Goal: Transaction & Acquisition: Purchase product/service

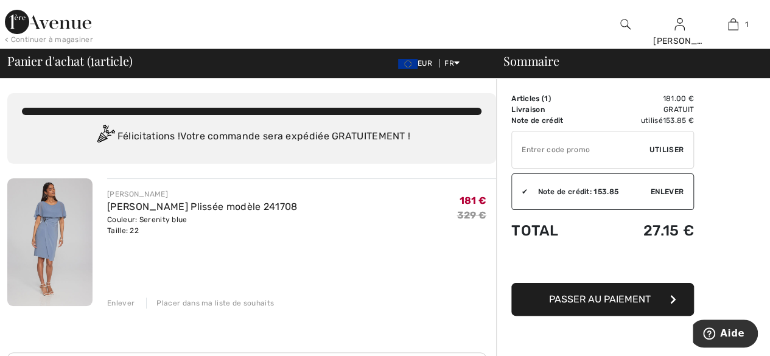
click at [595, 297] on span "Passer au paiement" at bounding box center [600, 299] width 102 height 12
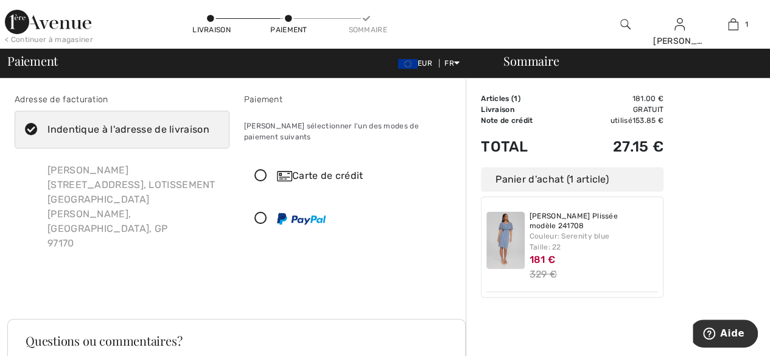
click at [259, 170] on icon at bounding box center [261, 176] width 32 height 13
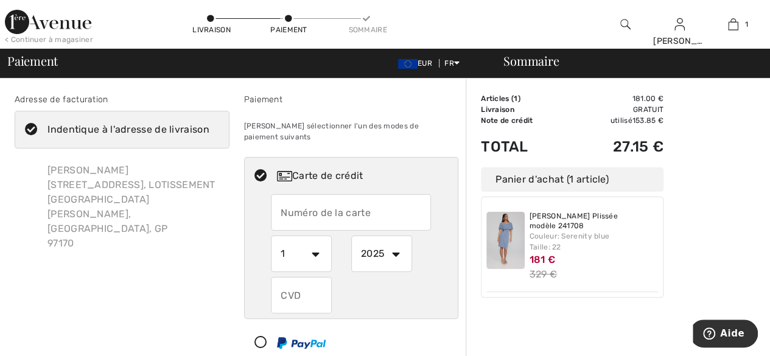
click at [260, 336] on icon at bounding box center [261, 342] width 32 height 13
select select "1"
select select "2025"
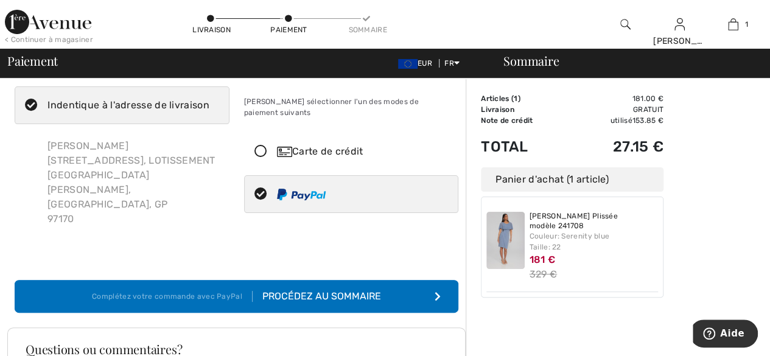
scroll to position [137, 0]
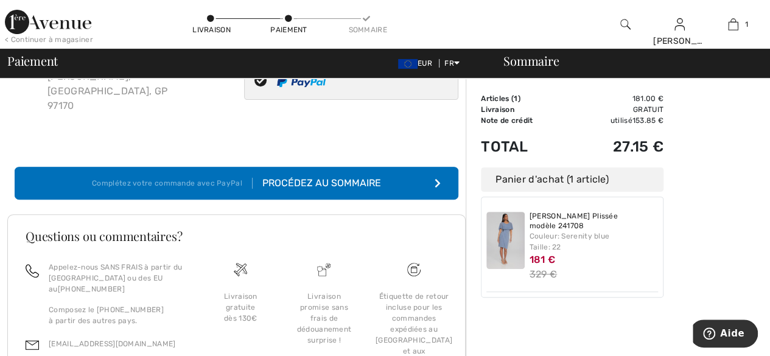
click at [291, 176] on div "Procédez au sommaire" at bounding box center [316, 183] width 128 height 15
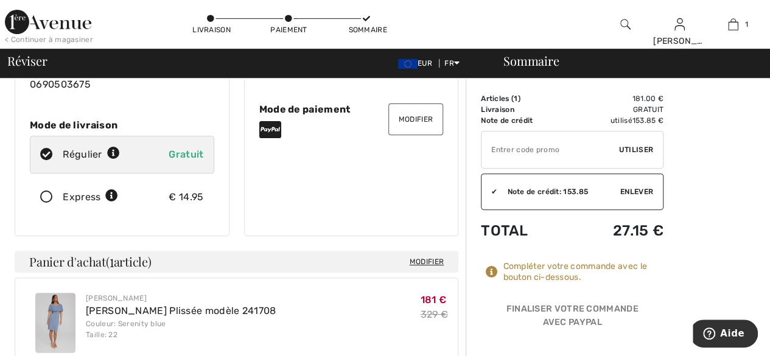
scroll to position [235, 0]
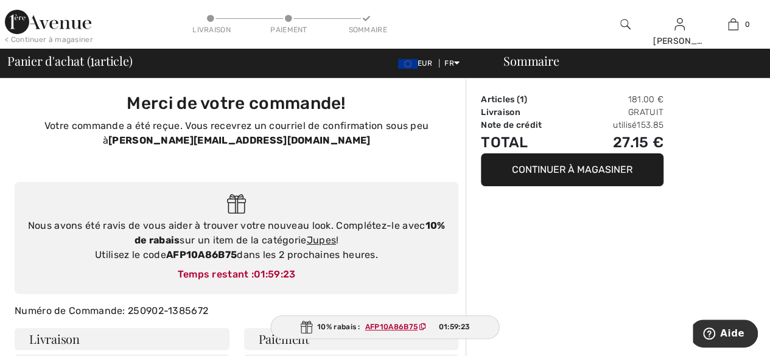
type input "Marlene Larifla"
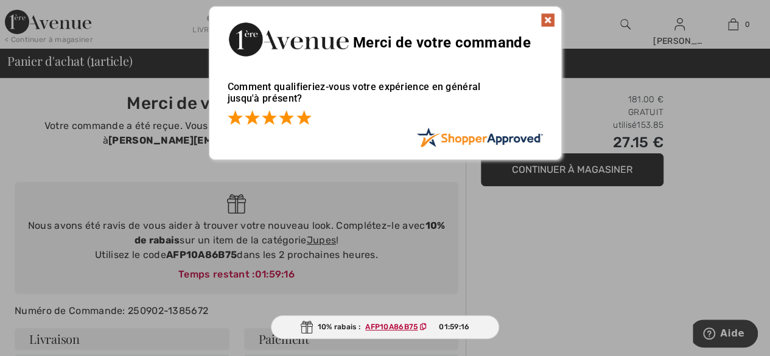
click at [300, 122] on span at bounding box center [303, 117] width 15 height 15
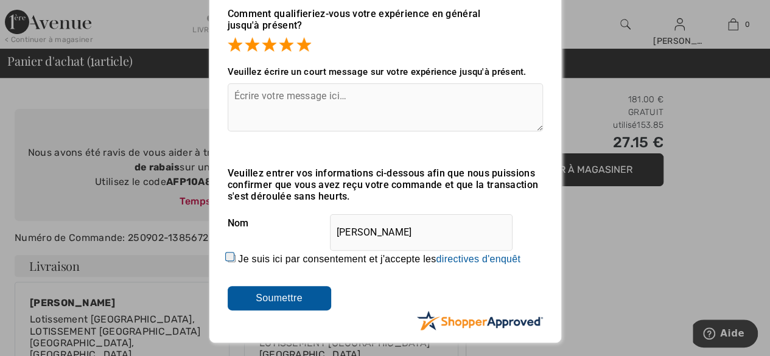
scroll to position [89, 0]
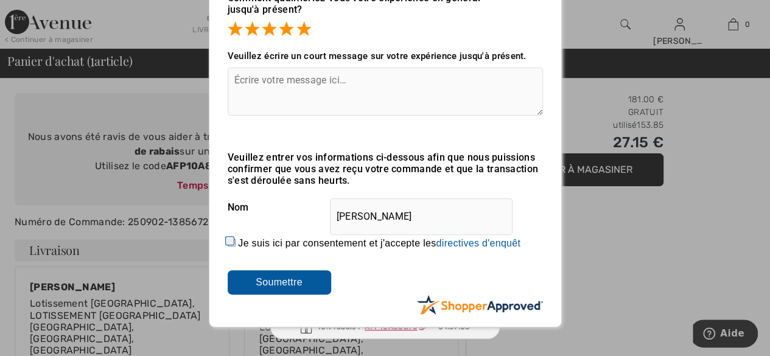
click at [284, 287] on input "Soumettre" at bounding box center [279, 282] width 103 height 24
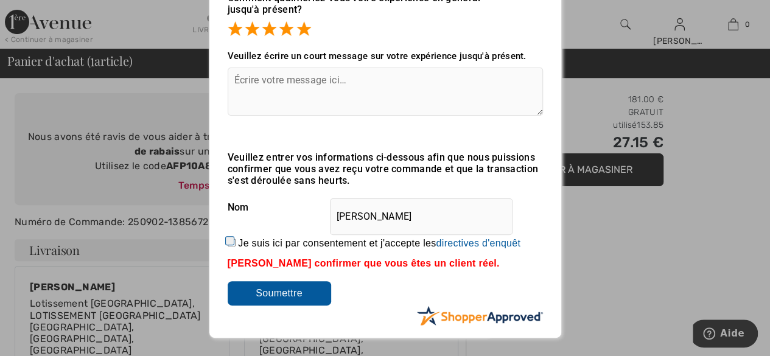
click at [231, 242] on input "Je suis ici par consentement et j'accepte les En soumettant une évaluation, vou…" at bounding box center [232, 242] width 8 height 8
checkbox input "true"
click at [282, 297] on input "Soumettre" at bounding box center [279, 293] width 103 height 24
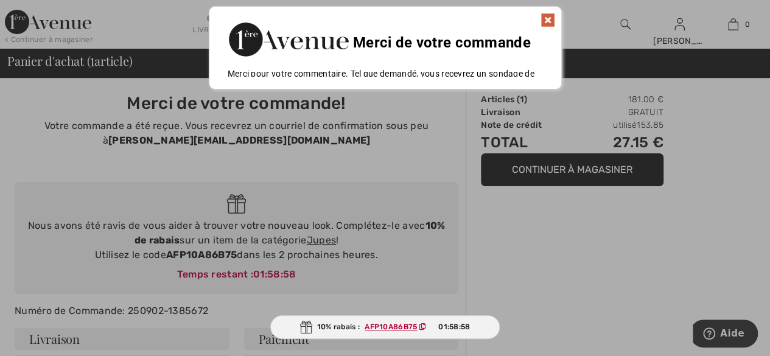
scroll to position [0, 0]
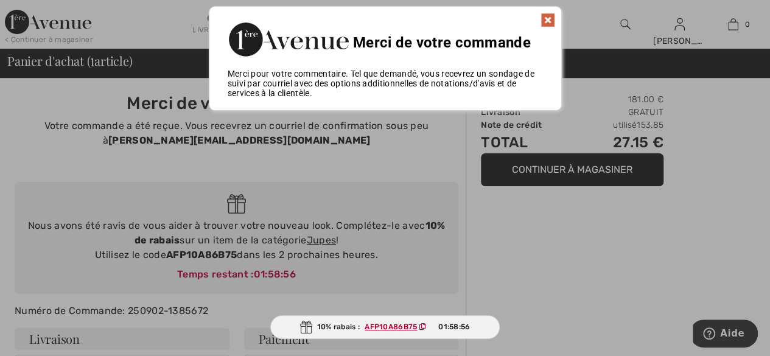
click at [550, 22] on img at bounding box center [547, 20] width 15 height 15
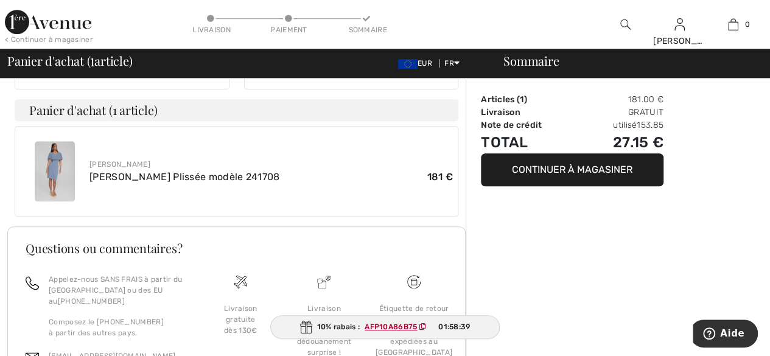
scroll to position [510, 0]
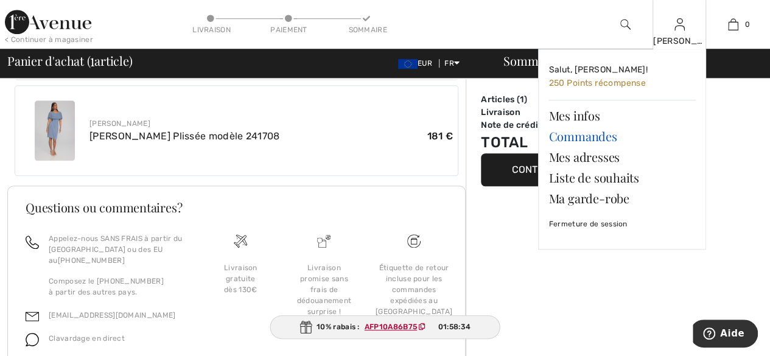
click at [579, 140] on link "Commandes" at bounding box center [621, 136] width 147 height 21
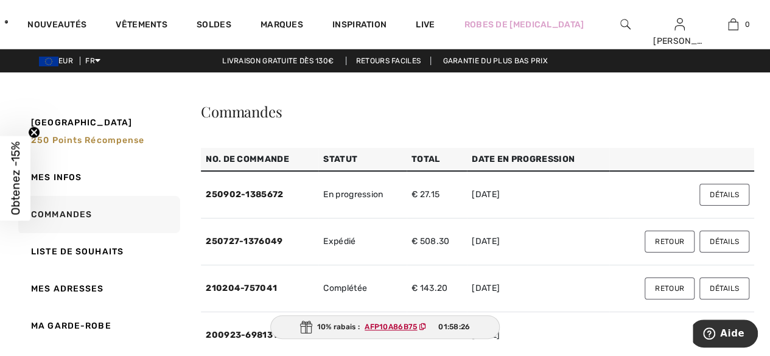
click at [12, 167] on span "Obtenez -15%" at bounding box center [16, 178] width 14 height 74
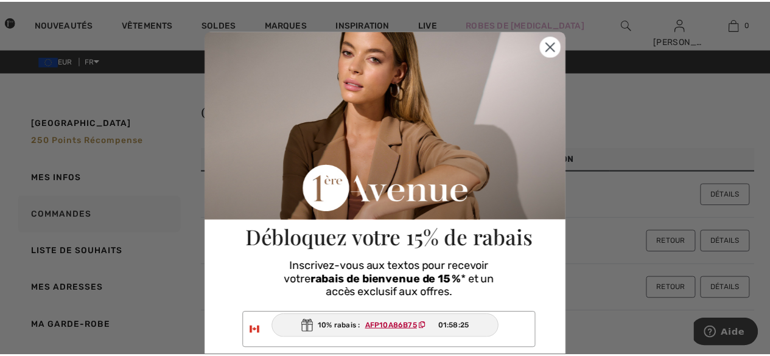
scroll to position [4, 0]
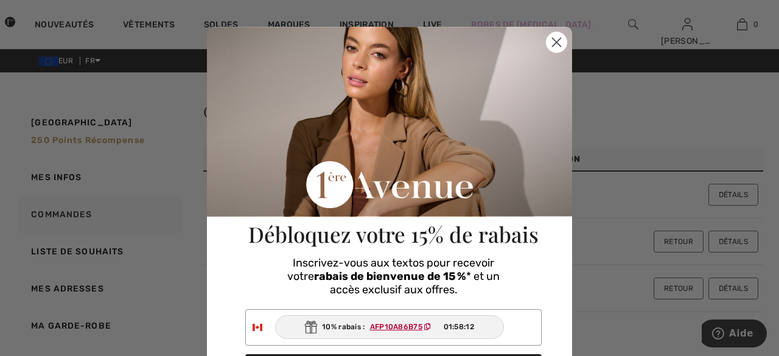
click at [551, 37] on circle "Close dialog" at bounding box center [556, 42] width 20 height 20
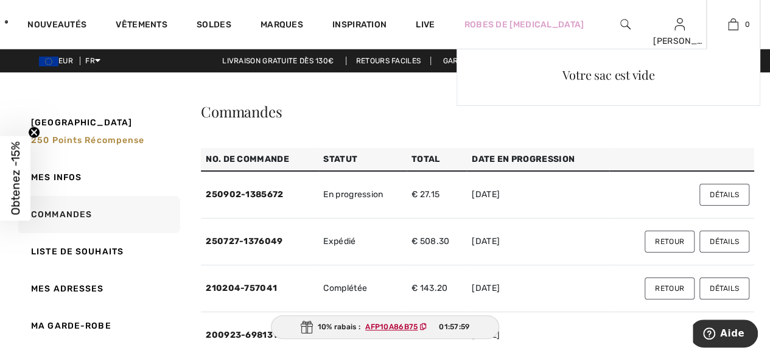
click at [729, 192] on div "Votre sac est vide" at bounding box center [608, 157] width 304 height 216
click at [711, 195] on div "Votre sac est vide" at bounding box center [608, 157] width 304 height 216
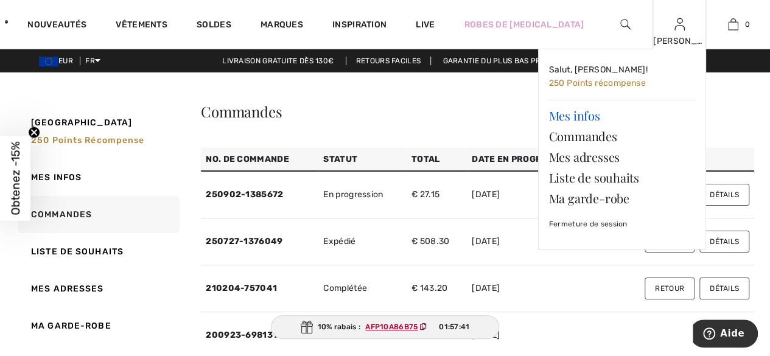
click at [582, 117] on link "Mes infos" at bounding box center [621, 115] width 147 height 21
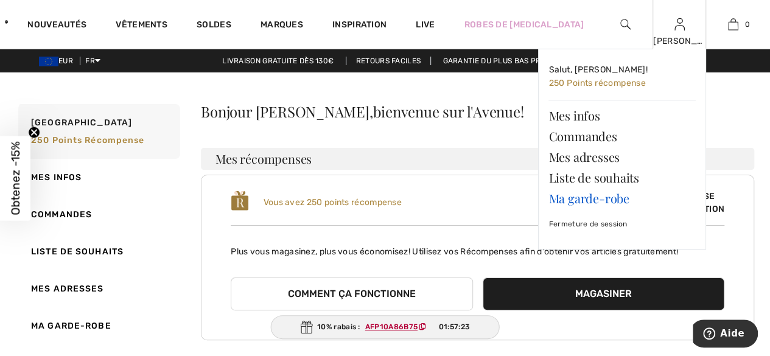
click at [583, 201] on link "Ma garde-robe" at bounding box center [621, 198] width 147 height 21
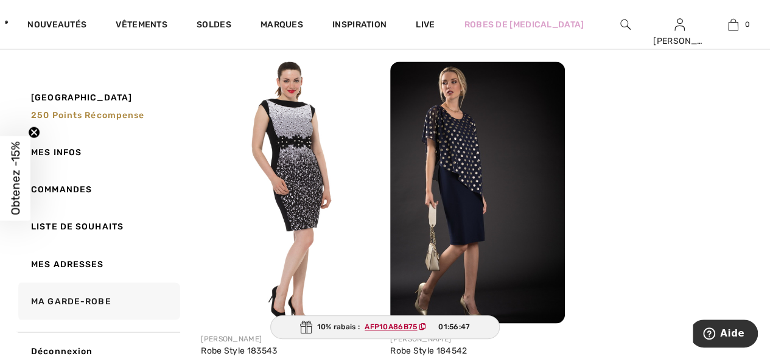
scroll to position [884, 0]
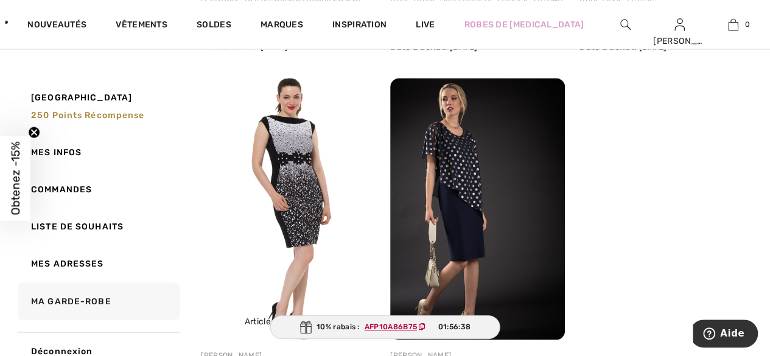
click at [310, 224] on img at bounding box center [288, 209] width 175 height 262
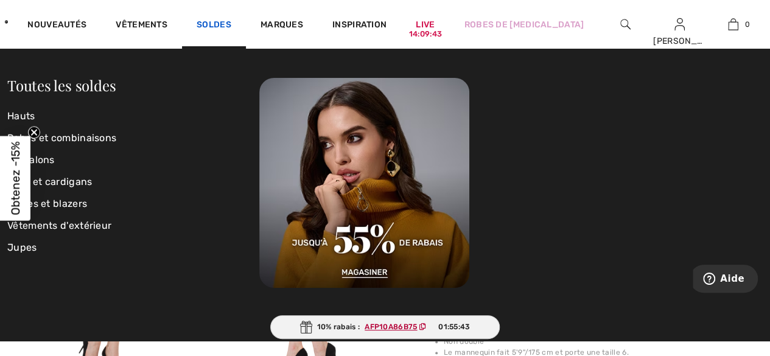
click at [231, 23] on link "Soldes" at bounding box center [213, 25] width 35 height 13
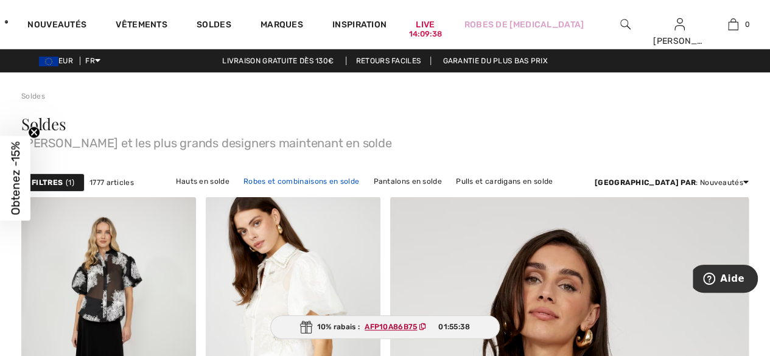
click at [268, 179] on link "Robes et combinaisons en solde" at bounding box center [301, 181] width 128 height 16
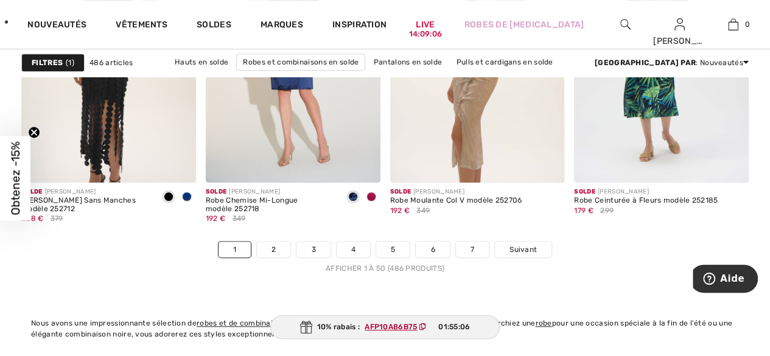
scroll to position [4888, 0]
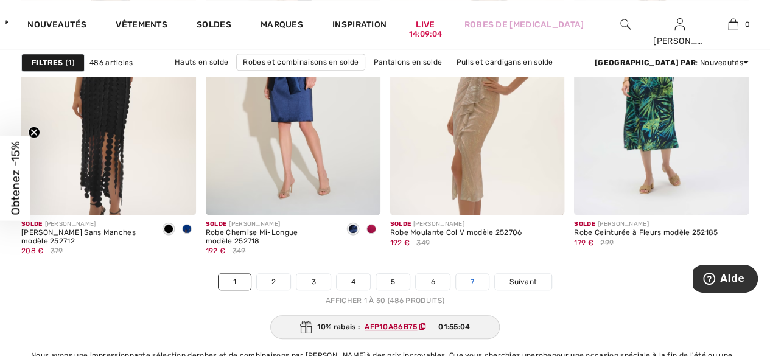
click at [474, 277] on link "7" at bounding box center [472, 282] width 33 height 16
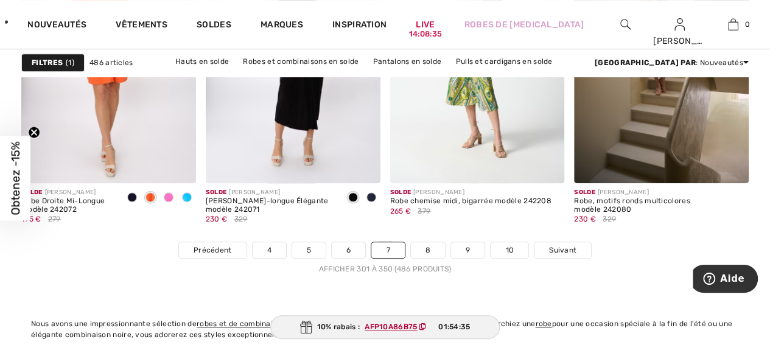
scroll to position [4912, 0]
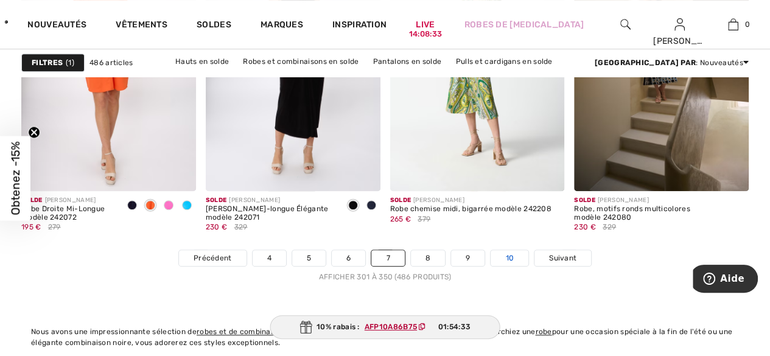
click at [509, 252] on link "10" at bounding box center [509, 258] width 38 height 16
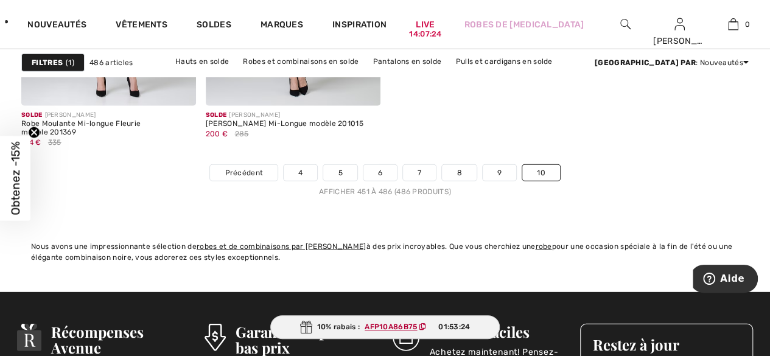
scroll to position [3907, 0]
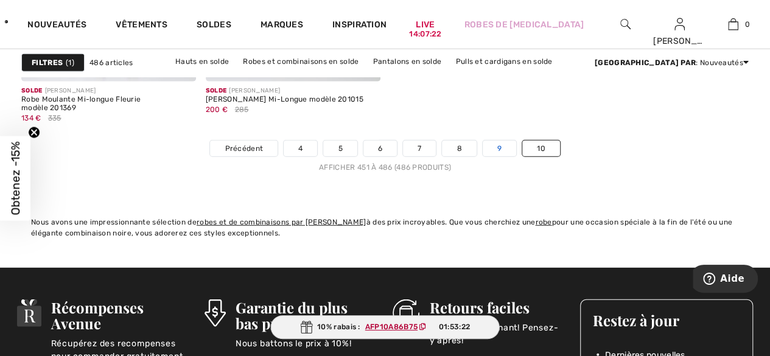
click at [498, 148] on link "9" at bounding box center [498, 149] width 33 height 16
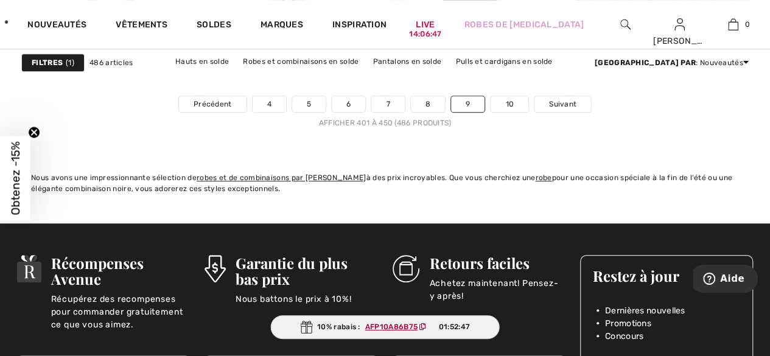
scroll to position [5017, 0]
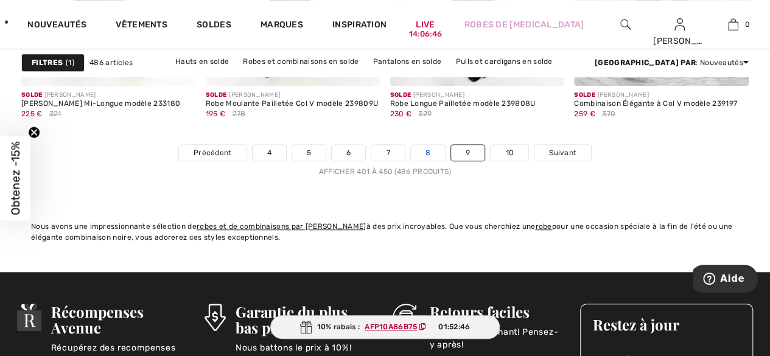
click at [433, 150] on link "8" at bounding box center [428, 153] width 34 height 16
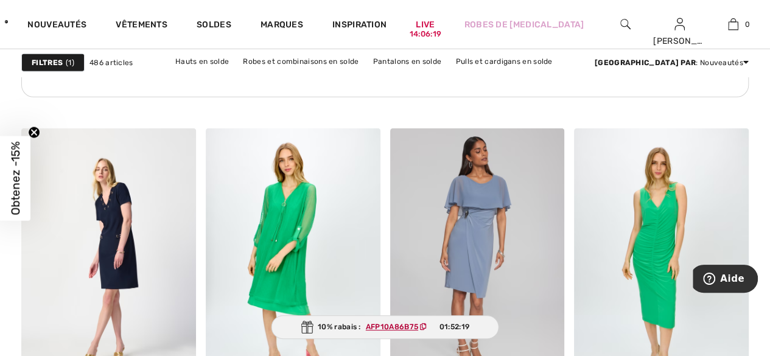
scroll to position [4094, 0]
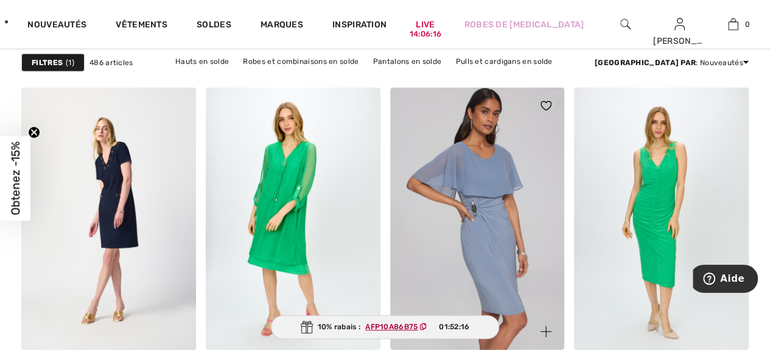
click at [493, 229] on img at bounding box center [477, 219] width 175 height 262
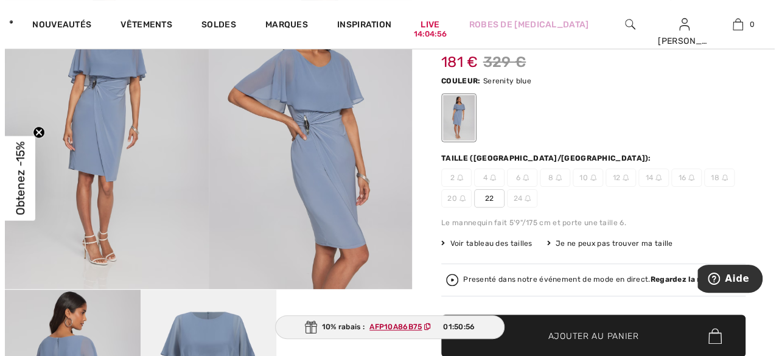
scroll to position [64, 0]
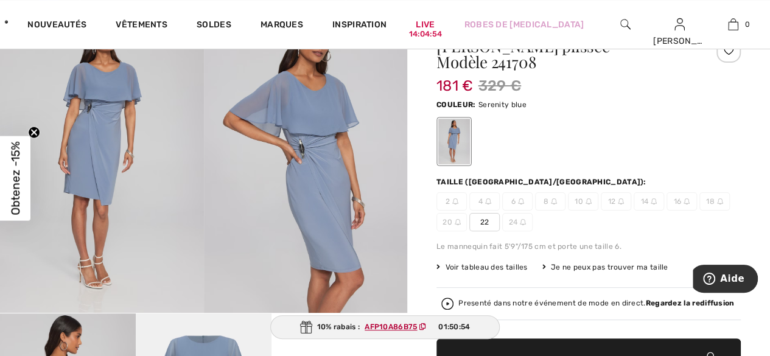
click at [339, 165] on img at bounding box center [306, 160] width 204 height 305
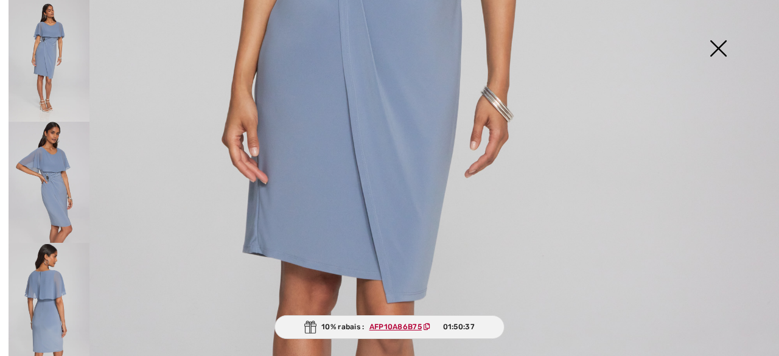
scroll to position [462, 0]
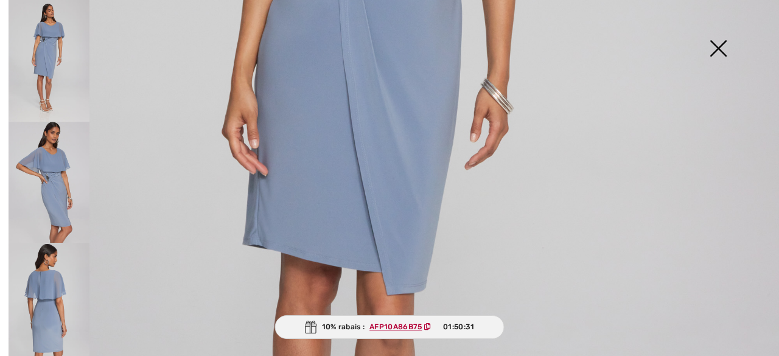
click at [48, 283] on img at bounding box center [49, 304] width 81 height 122
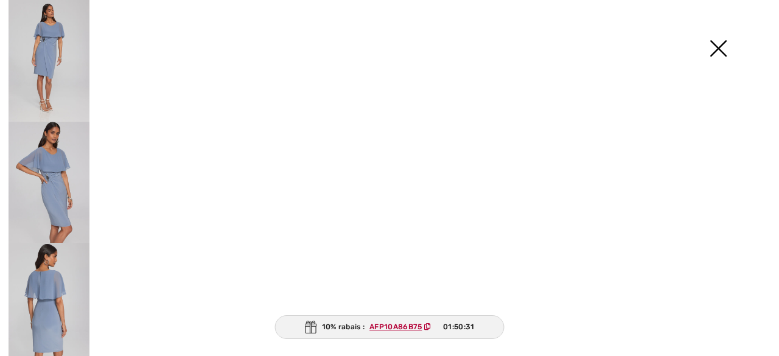
click at [48, 283] on img at bounding box center [49, 304] width 81 height 122
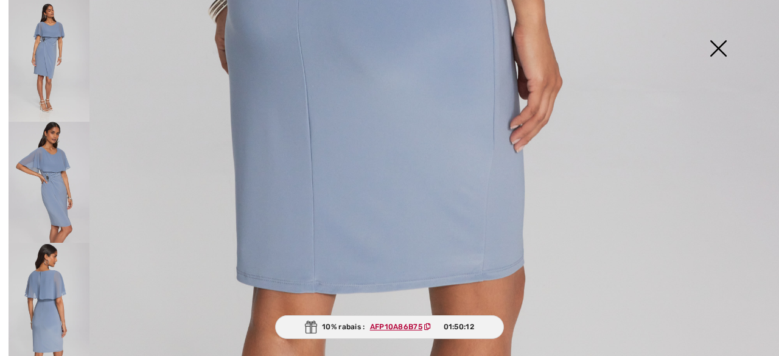
scroll to position [786, 0]
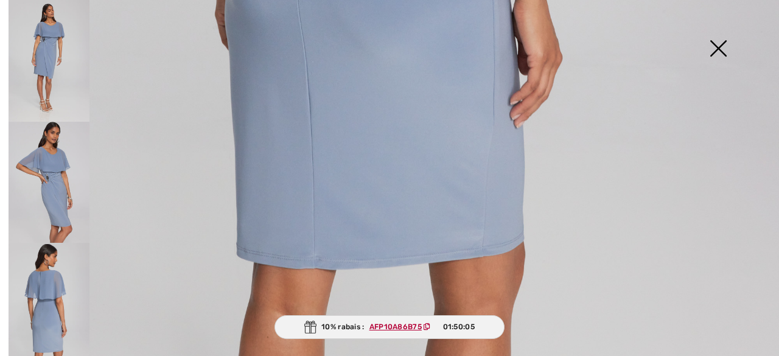
click at [58, 199] on img at bounding box center [49, 183] width 81 height 122
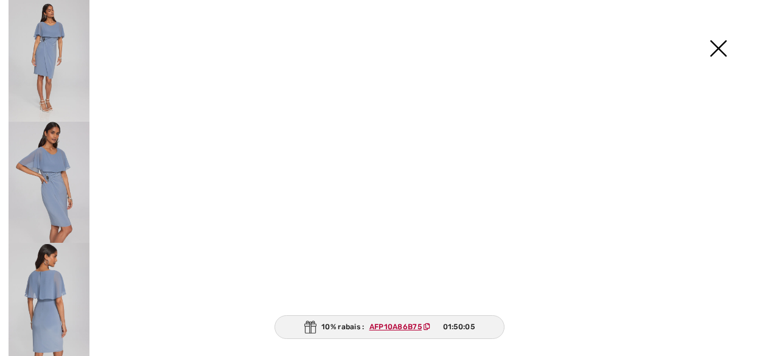
click at [58, 199] on img at bounding box center [49, 183] width 81 height 122
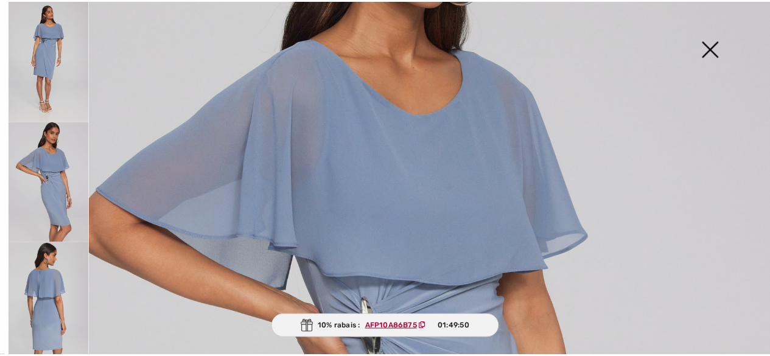
scroll to position [170, 0]
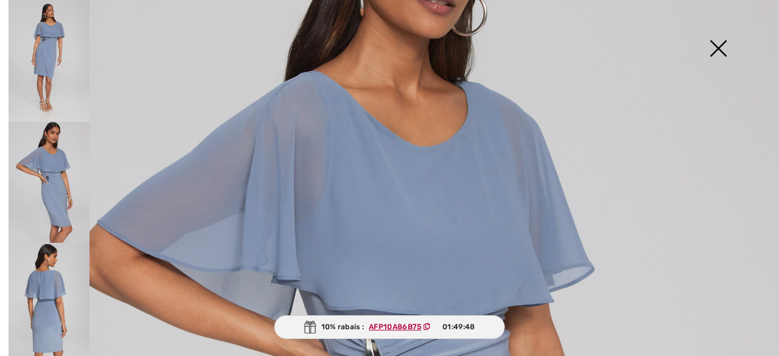
click at [717, 48] on img at bounding box center [717, 49] width 61 height 63
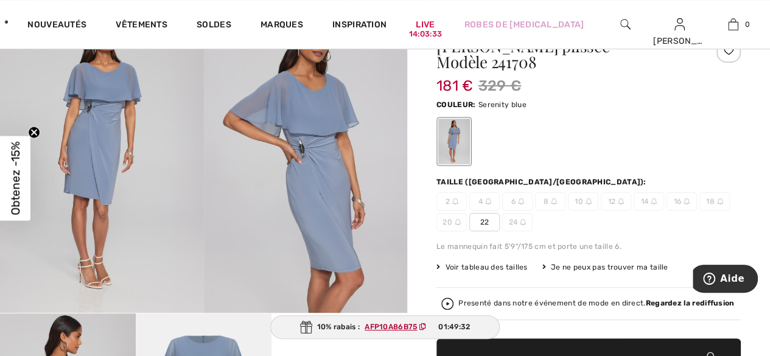
click at [493, 266] on span "Voir tableau des tailles" at bounding box center [481, 267] width 91 height 11
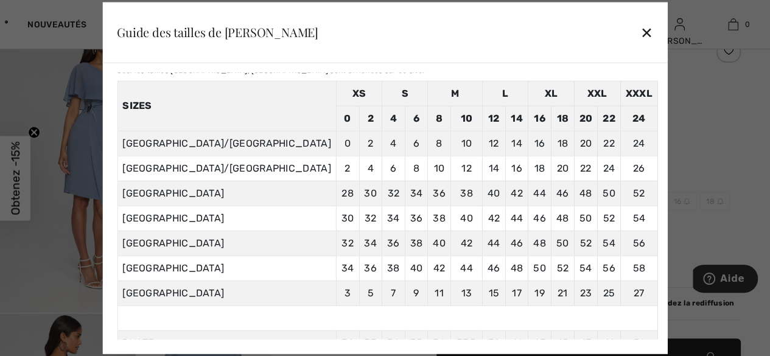
scroll to position [0, 0]
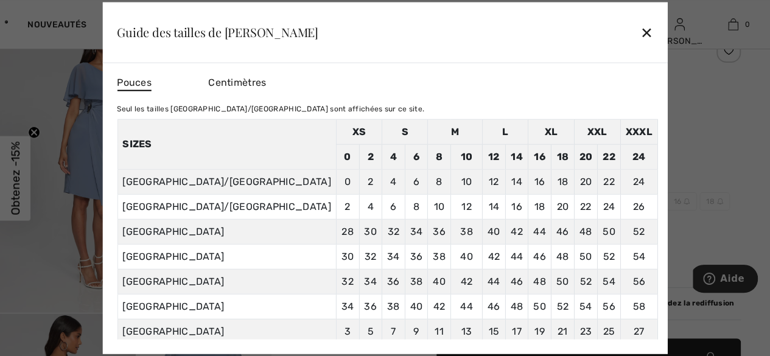
click at [299, 89] on div "Centimètres" at bounding box center [253, 82] width 91 height 21
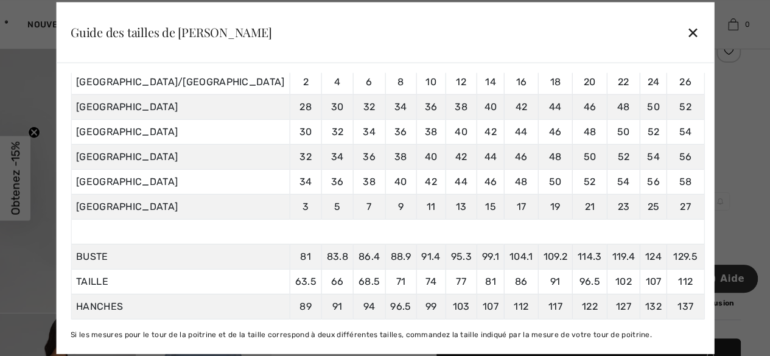
scroll to position [176, 0]
click at [686, 33] on div "✕" at bounding box center [692, 32] width 13 height 26
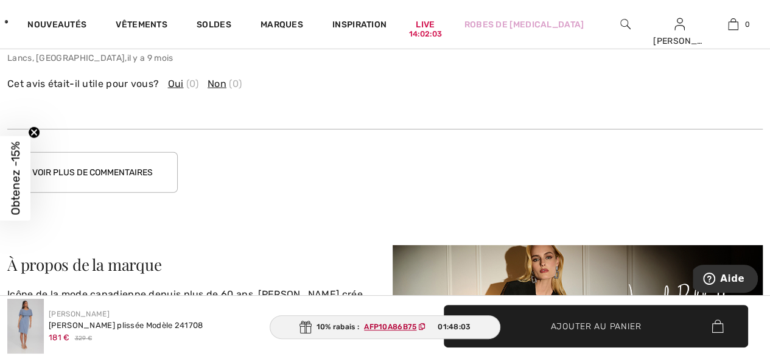
scroll to position [1774, 0]
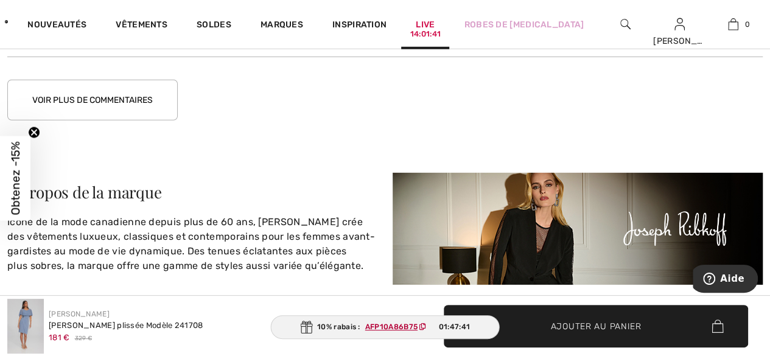
click at [434, 27] on link "Live 14:01:41" at bounding box center [424, 24] width 19 height 13
